Goal: Find specific page/section: Find specific page/section

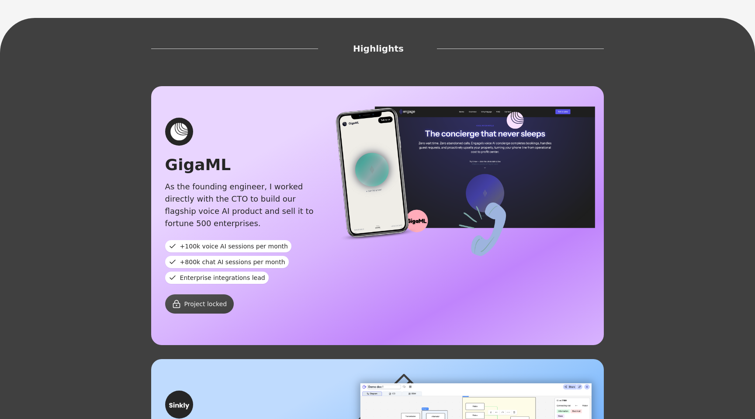
scroll to position [334, 0]
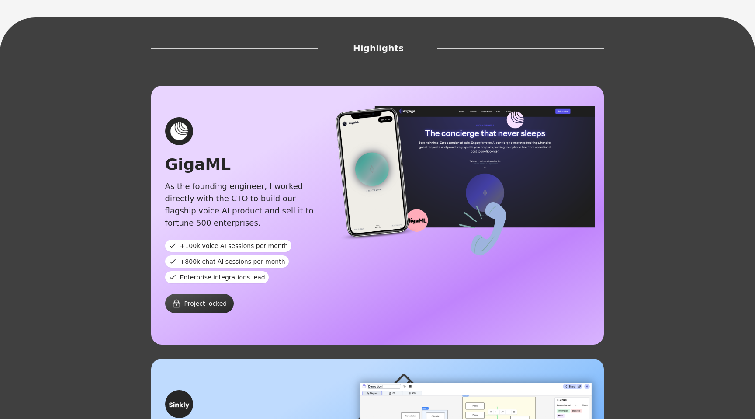
click at [209, 299] on span "Project locked" at bounding box center [205, 303] width 43 height 9
click at [229, 180] on div "As the founding engineer, I worked directly with the CTO to build our flagship …" at bounding box center [241, 204] width 153 height 49
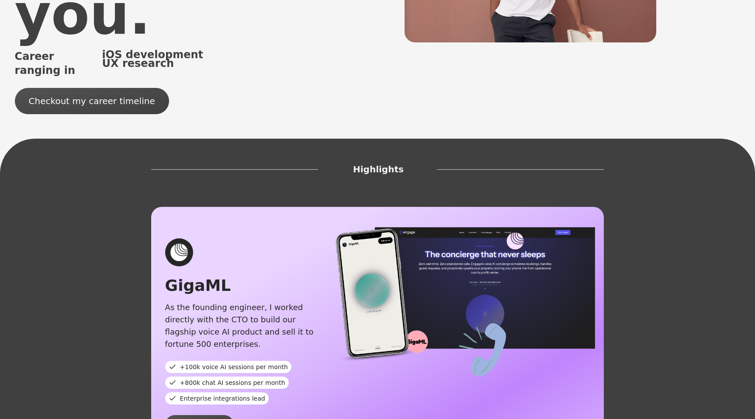
scroll to position [205, 0]
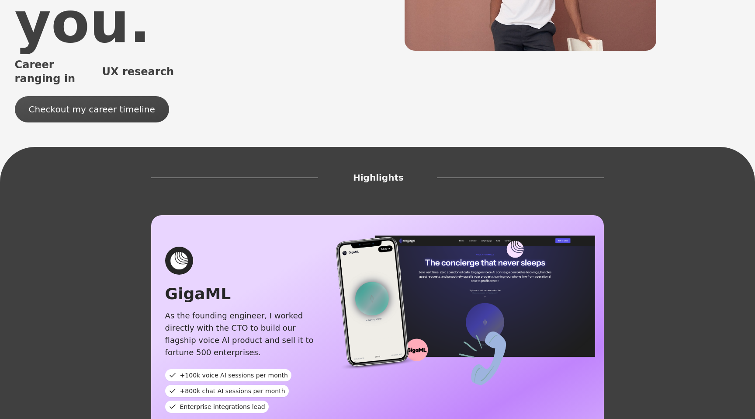
click at [187, 247] on div "GigaML As the founding engineer, I worked directly with the CTO to build our fl…" at bounding box center [241, 345] width 181 height 196
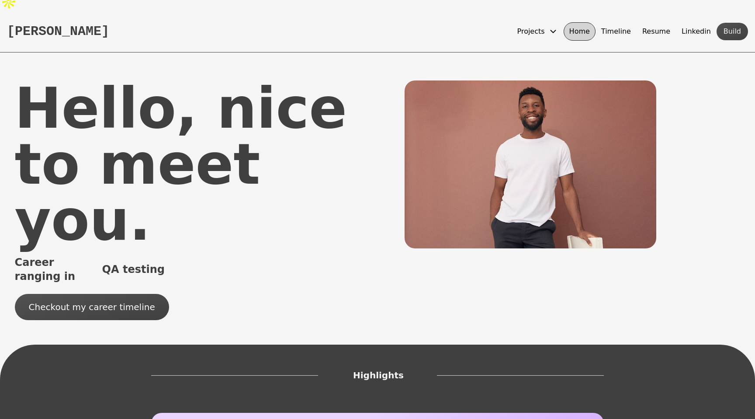
scroll to position [0, 0]
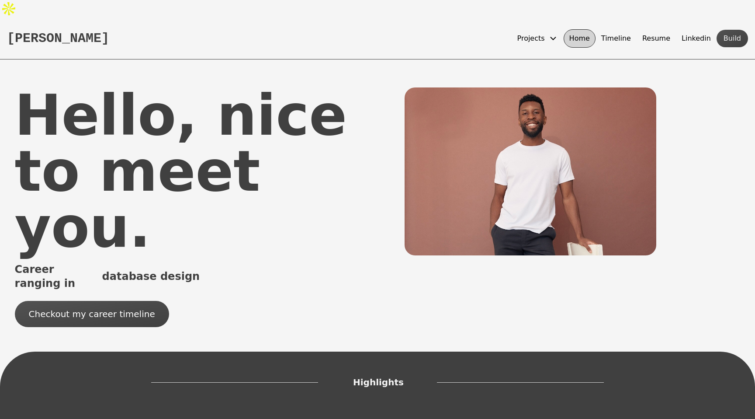
click at [624, 29] on button "Timeline" at bounding box center [616, 38] width 41 height 18
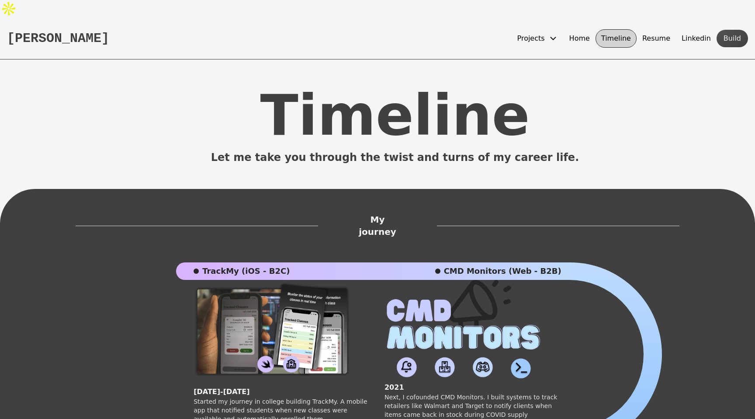
click at [661, 29] on button "Resume" at bounding box center [656, 38] width 39 height 18
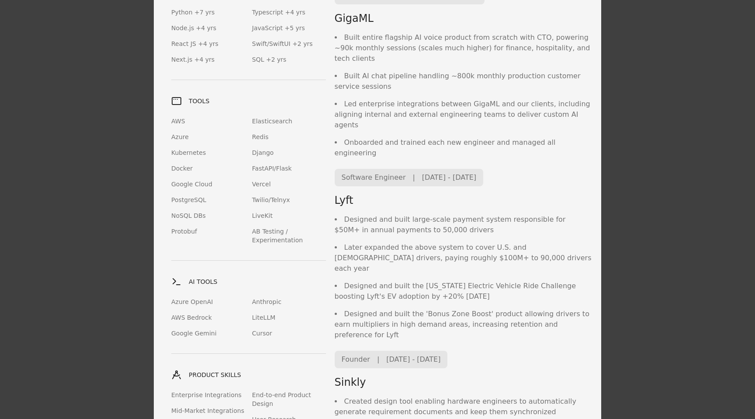
scroll to position [275, 0]
